Goal: Transaction & Acquisition: Subscribe to service/newsletter

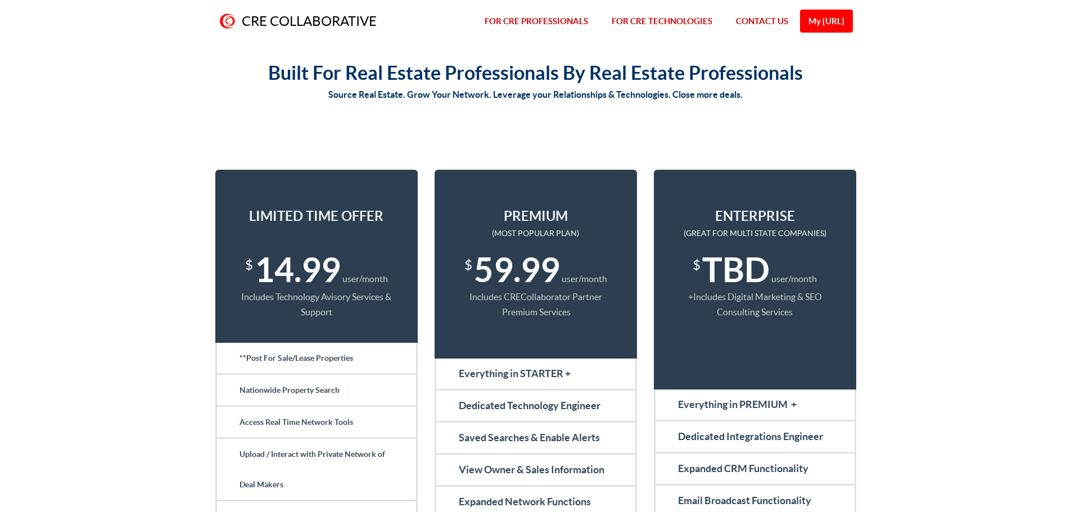
click at [513, 16] on link "FOR CRE PROFESSIONALS" at bounding box center [536, 21] width 127 height 43
click at [523, 14] on link "FOR CRE PROFESSIONALS" at bounding box center [536, 21] width 127 height 43
click at [526, 16] on link "FOR CRE PROFESSIONALS" at bounding box center [536, 21] width 127 height 43
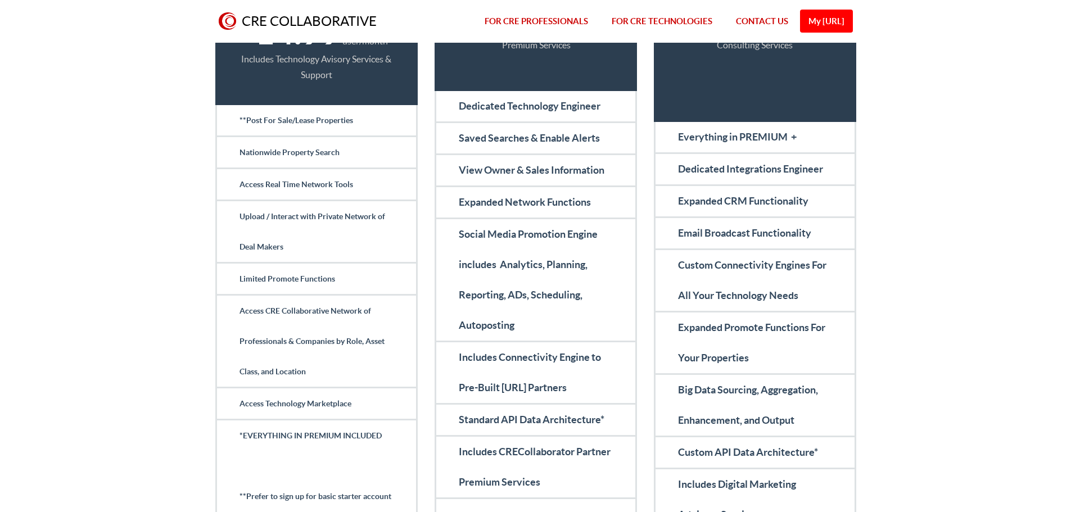
scroll to position [3542, 0]
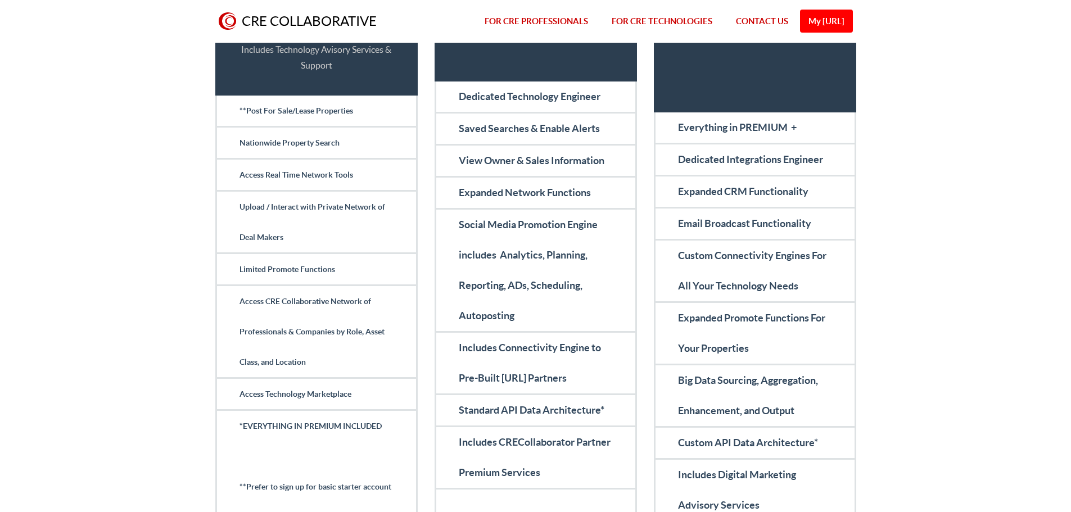
click at [139, 190] on div "PREMIUM USER Special* (Only Available For Next 1,000 New Subscribers) $ 14.99 u…" at bounding box center [535, 277] width 1071 height 836
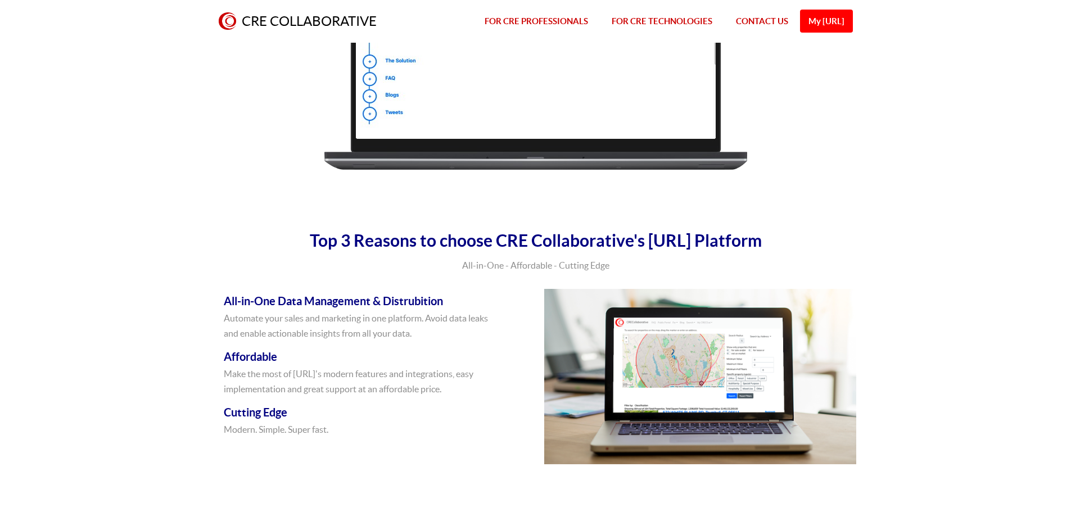
scroll to position [0, 0]
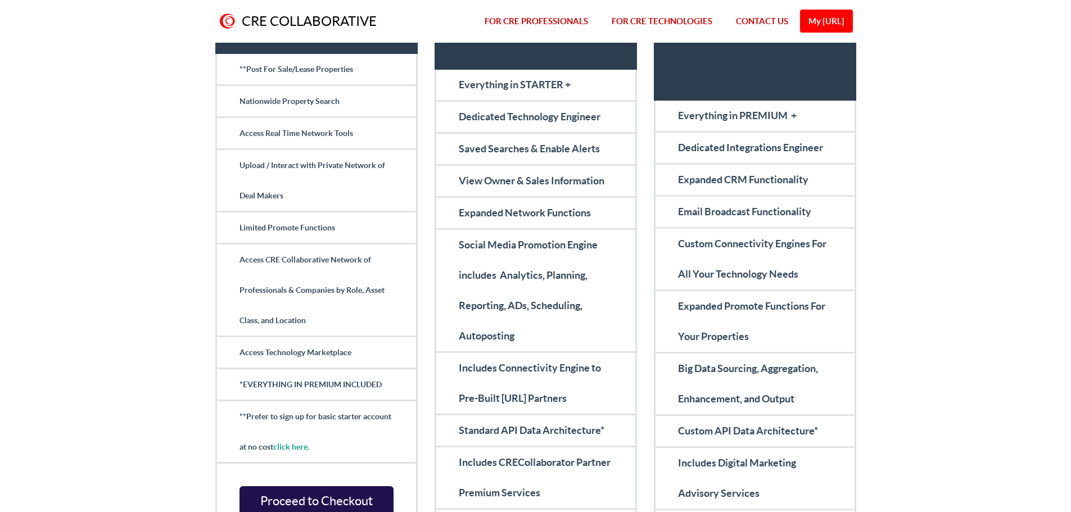
scroll to position [225, 0]
